Goal: Task Accomplishment & Management: Manage account settings

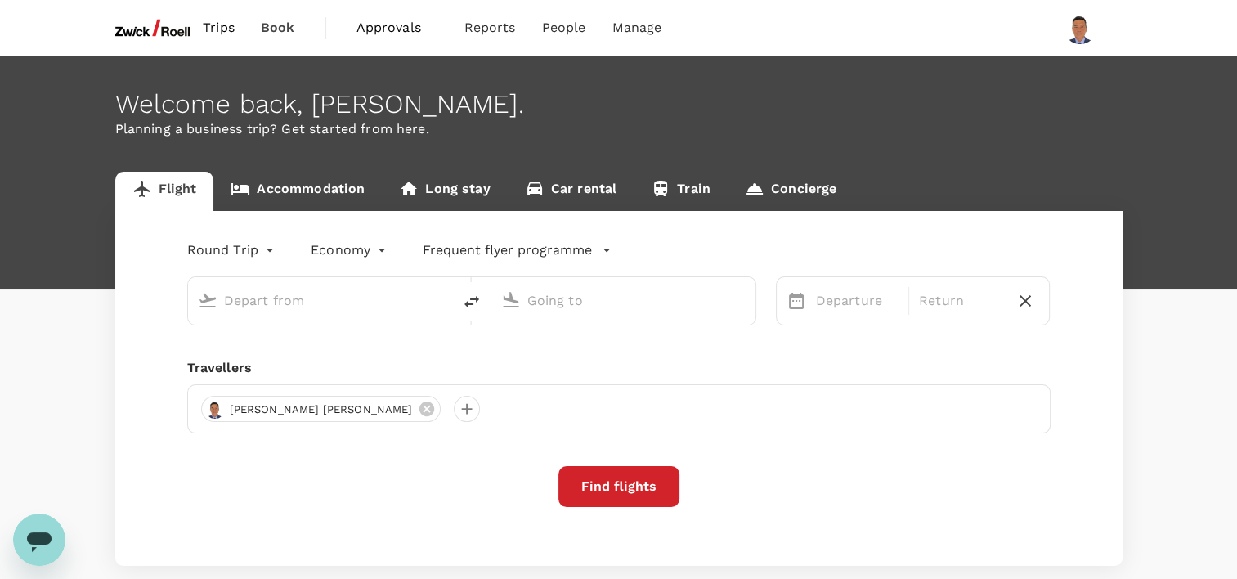
type input "[GEOGRAPHIC_DATA], [GEOGRAPHIC_DATA] (any)"
type input "Suvarnabhumi Intl (BKK)"
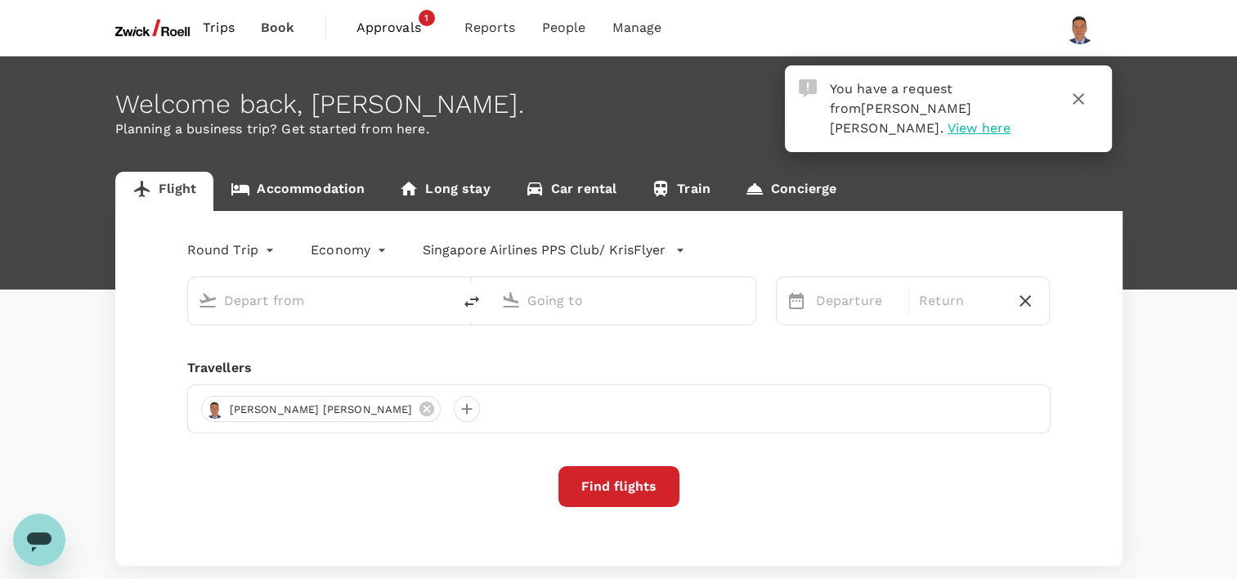
type input "[GEOGRAPHIC_DATA], [GEOGRAPHIC_DATA] (any)"
type input "Suvarnabhumi Intl (BKK)"
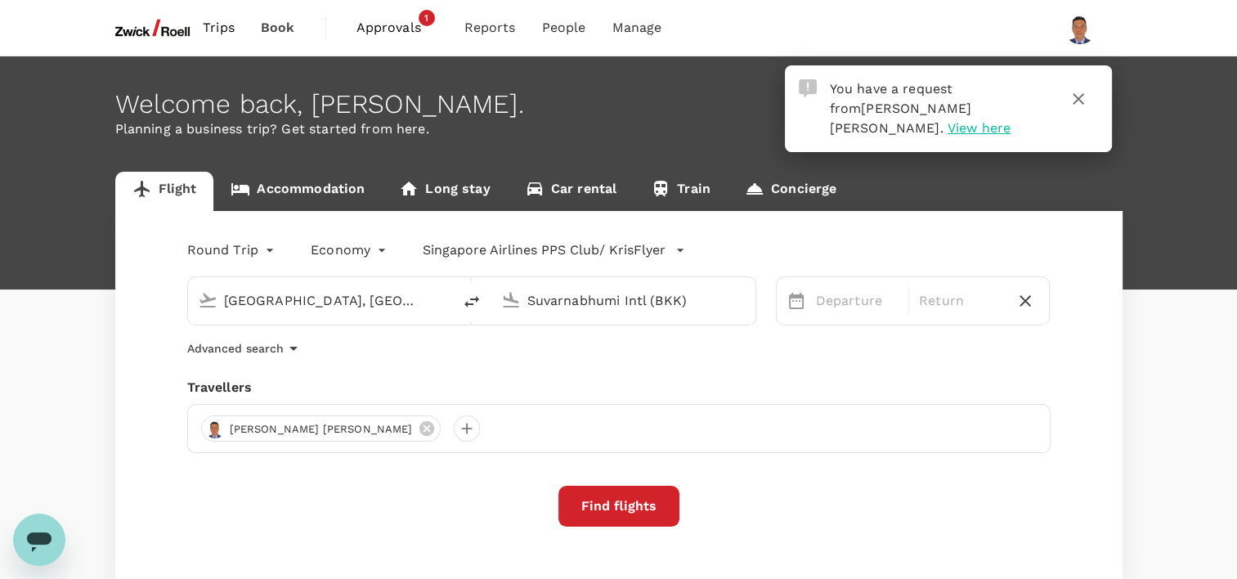
click at [948, 120] on span "View here" at bounding box center [979, 128] width 63 height 16
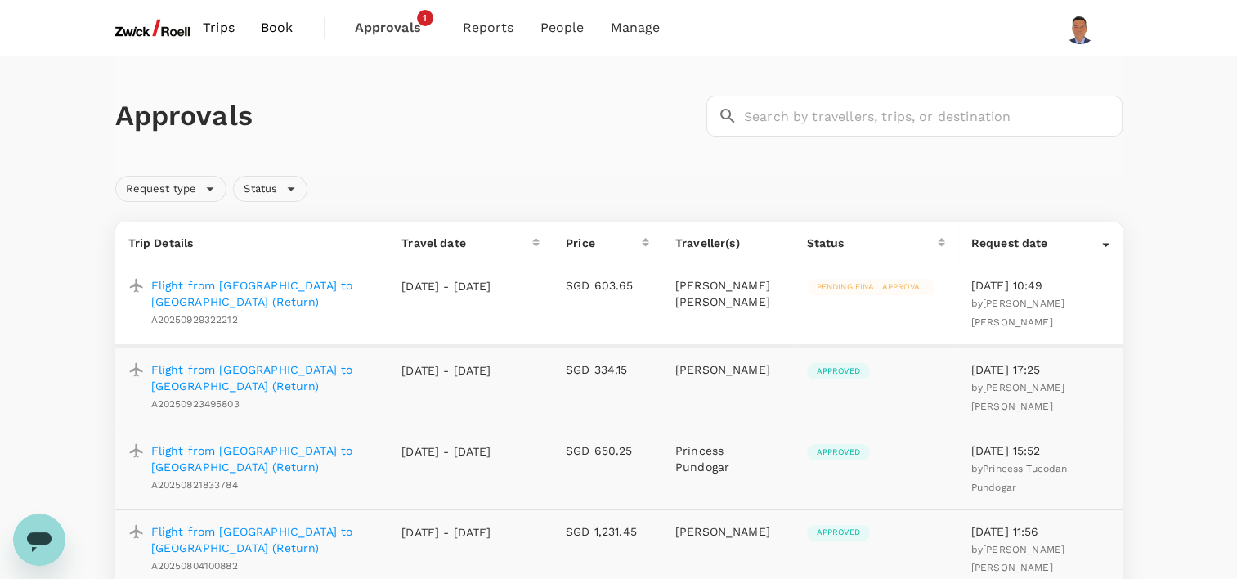
click at [217, 284] on p "Flight from [GEOGRAPHIC_DATA] to [GEOGRAPHIC_DATA] (Return)" at bounding box center [263, 293] width 225 height 33
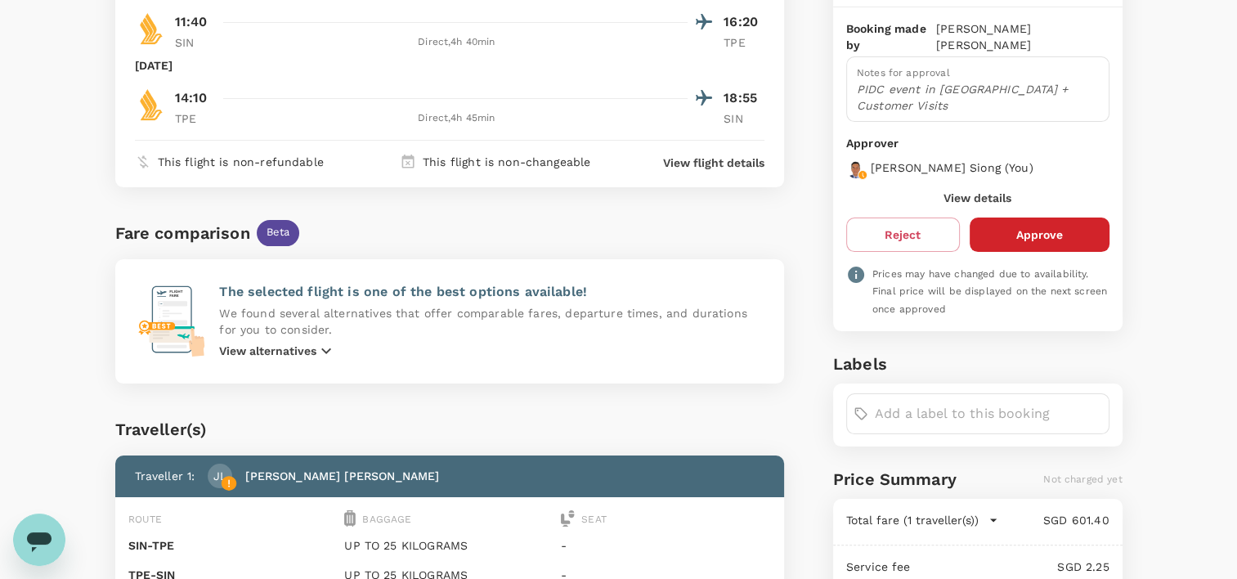
scroll to position [160, 0]
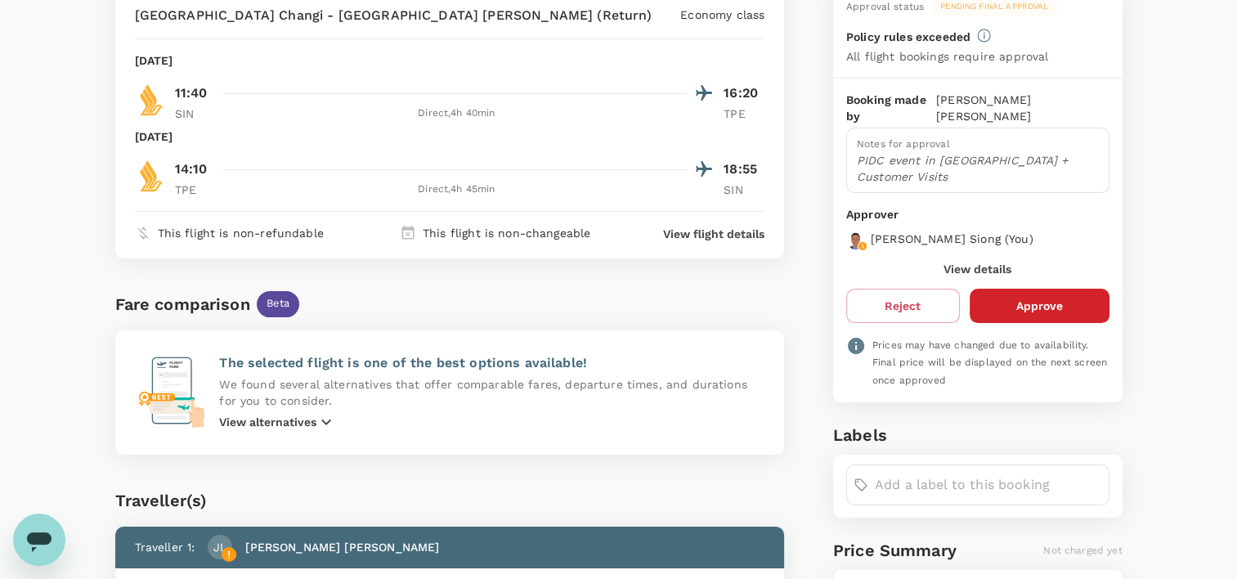
click at [1045, 289] on button "Approve" at bounding box center [1040, 306] width 140 height 34
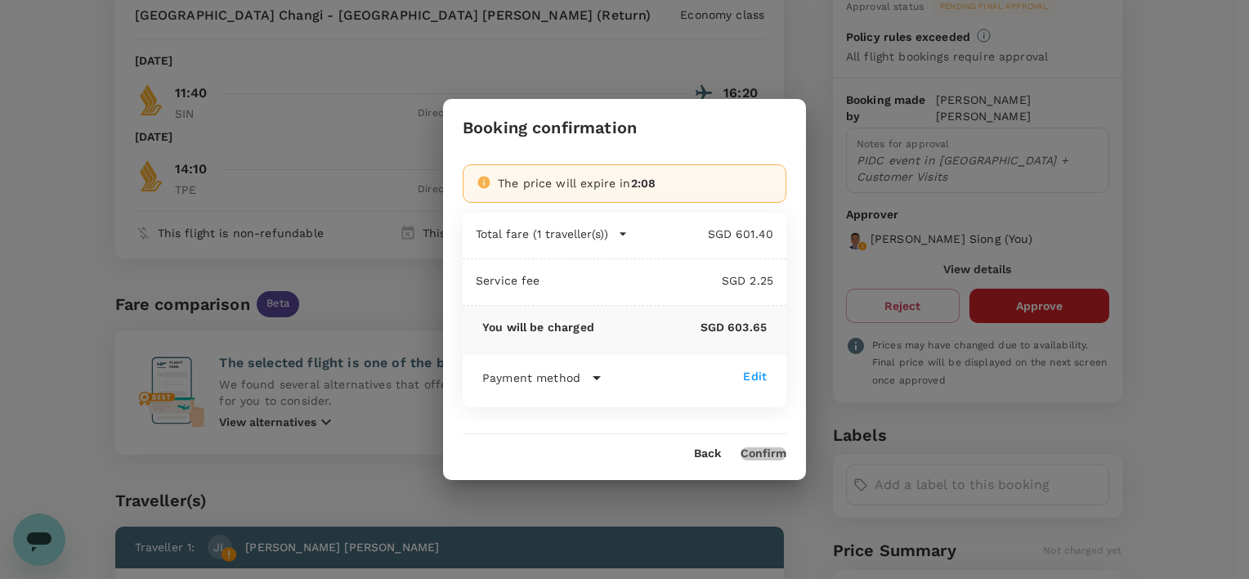
click at [770, 455] on button "Confirm" at bounding box center [764, 453] width 46 height 13
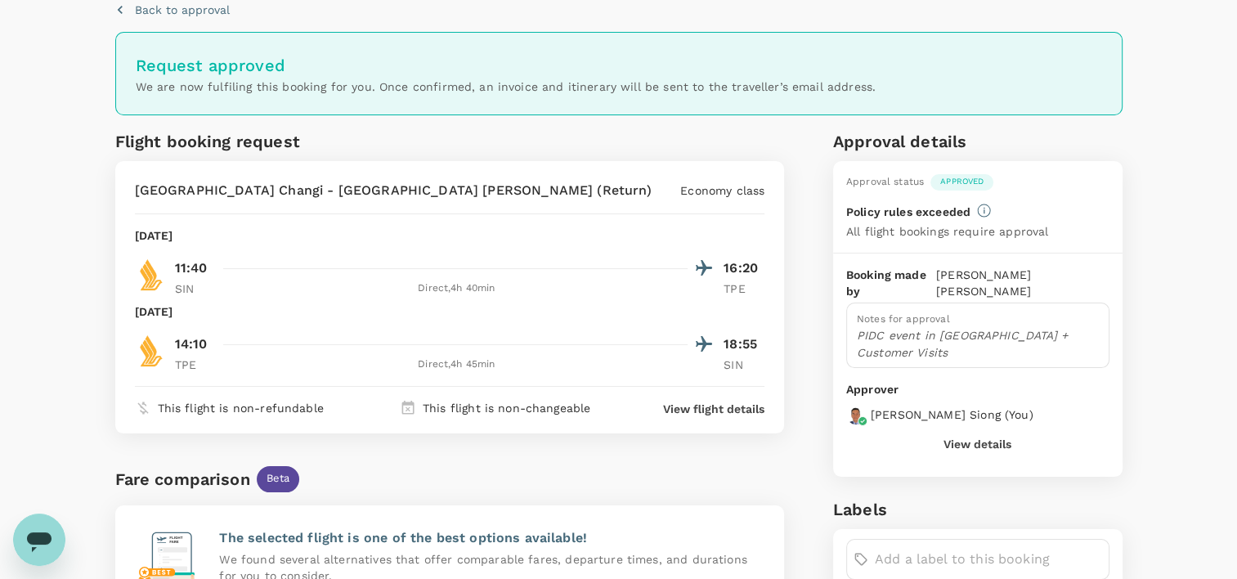
scroll to position [0, 0]
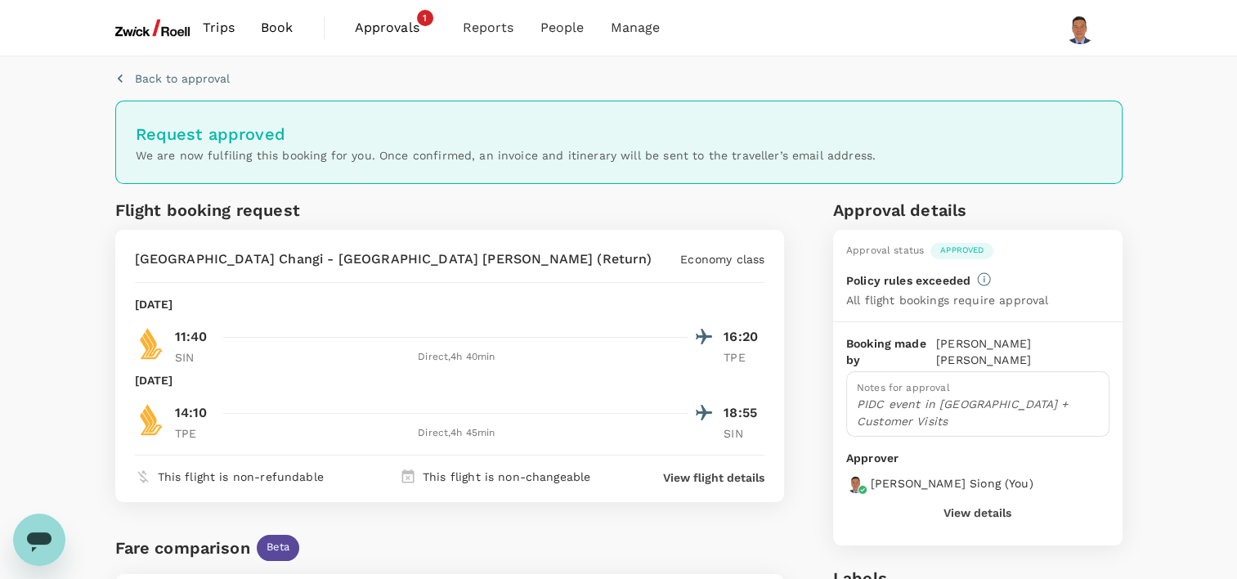
click at [409, 21] on span "Approvals" at bounding box center [396, 28] width 82 height 20
